Goal: Register for event/course

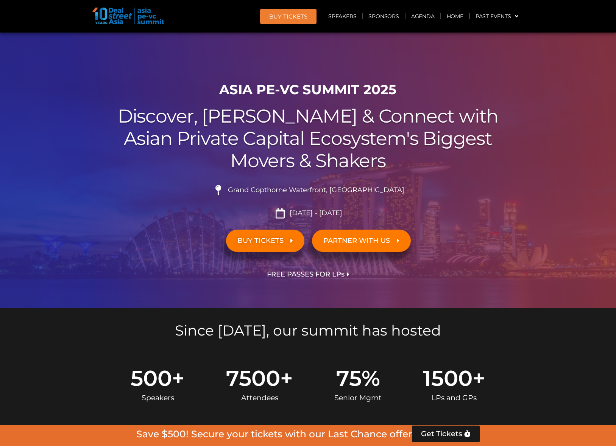
drag, startPoint x: 0, startPoint y: 0, endPoint x: 281, endPoint y: 235, distance: 366.0
click at [281, 235] on link "BUY TICKETS" at bounding box center [265, 241] width 78 height 22
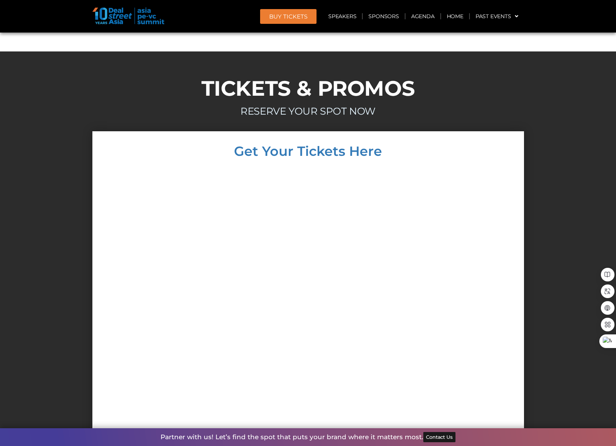
scroll to position [6535, 0]
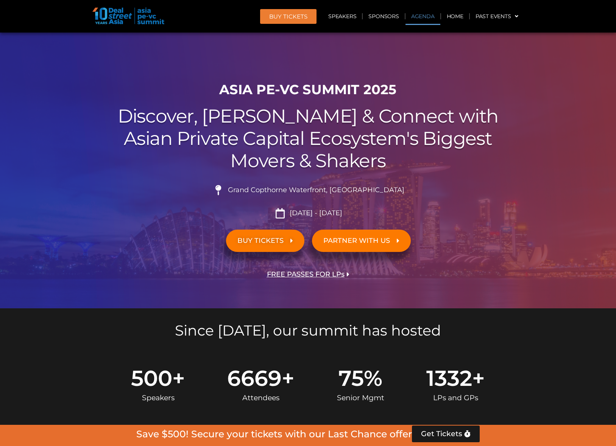
scroll to position [568, 0]
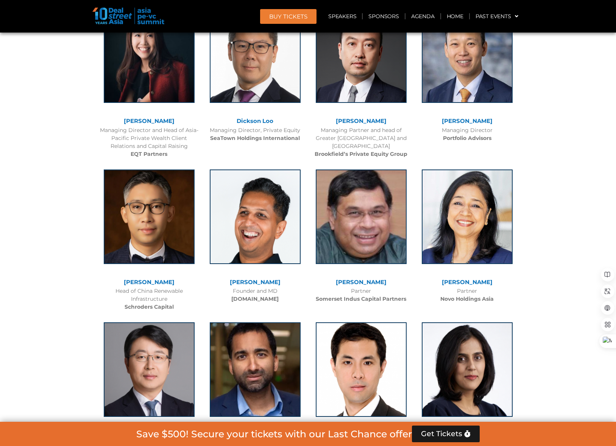
click at [446, 433] on span "Get Tickets" at bounding box center [441, 434] width 41 height 8
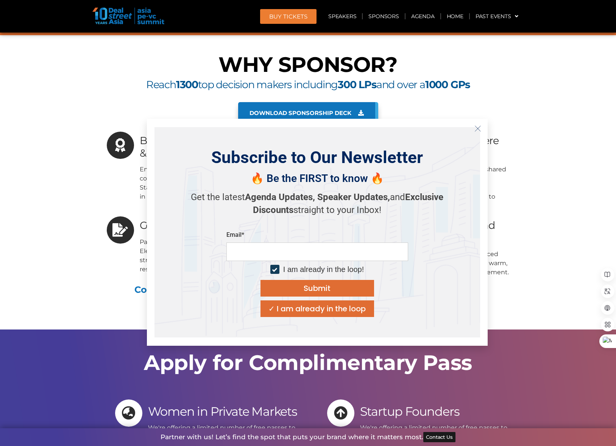
scroll to position [7046, 0]
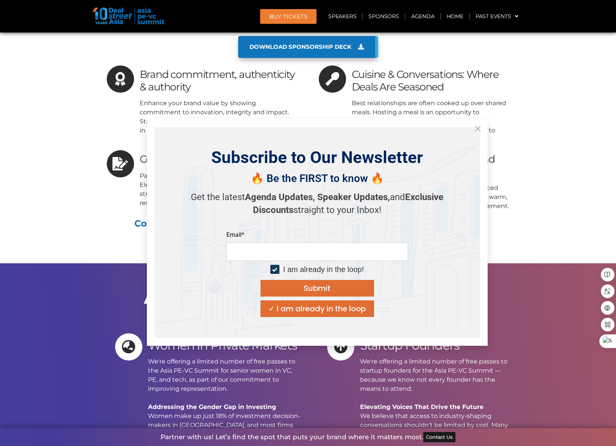
click at [478, 132] on icon "Close" at bounding box center [477, 128] width 7 height 7
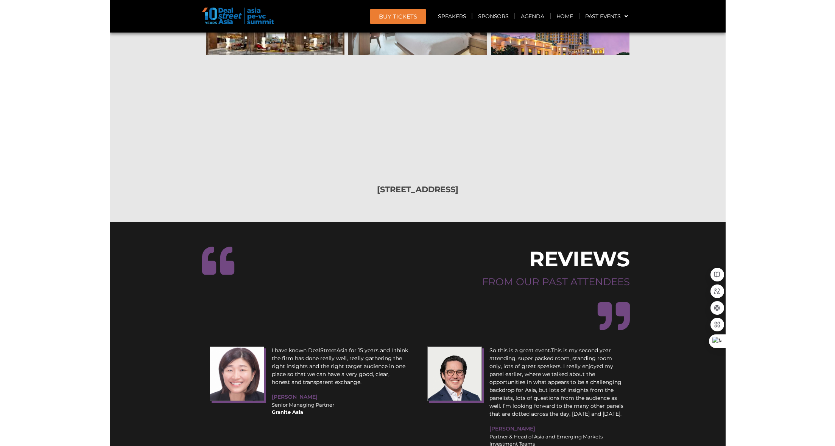
scroll to position [8295, 0]
